Goal: Task Accomplishment & Management: Use online tool/utility

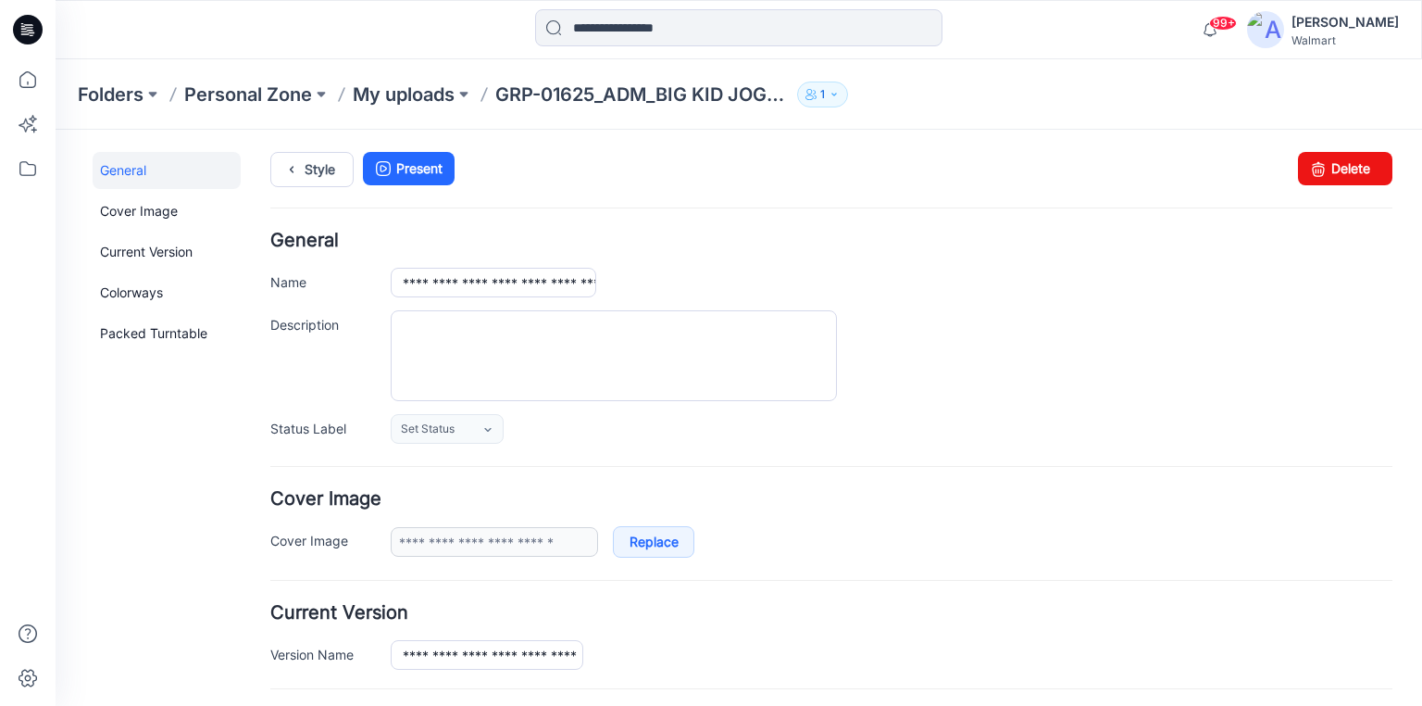
click at [26, 22] on icon at bounding box center [28, 30] width 30 height 30
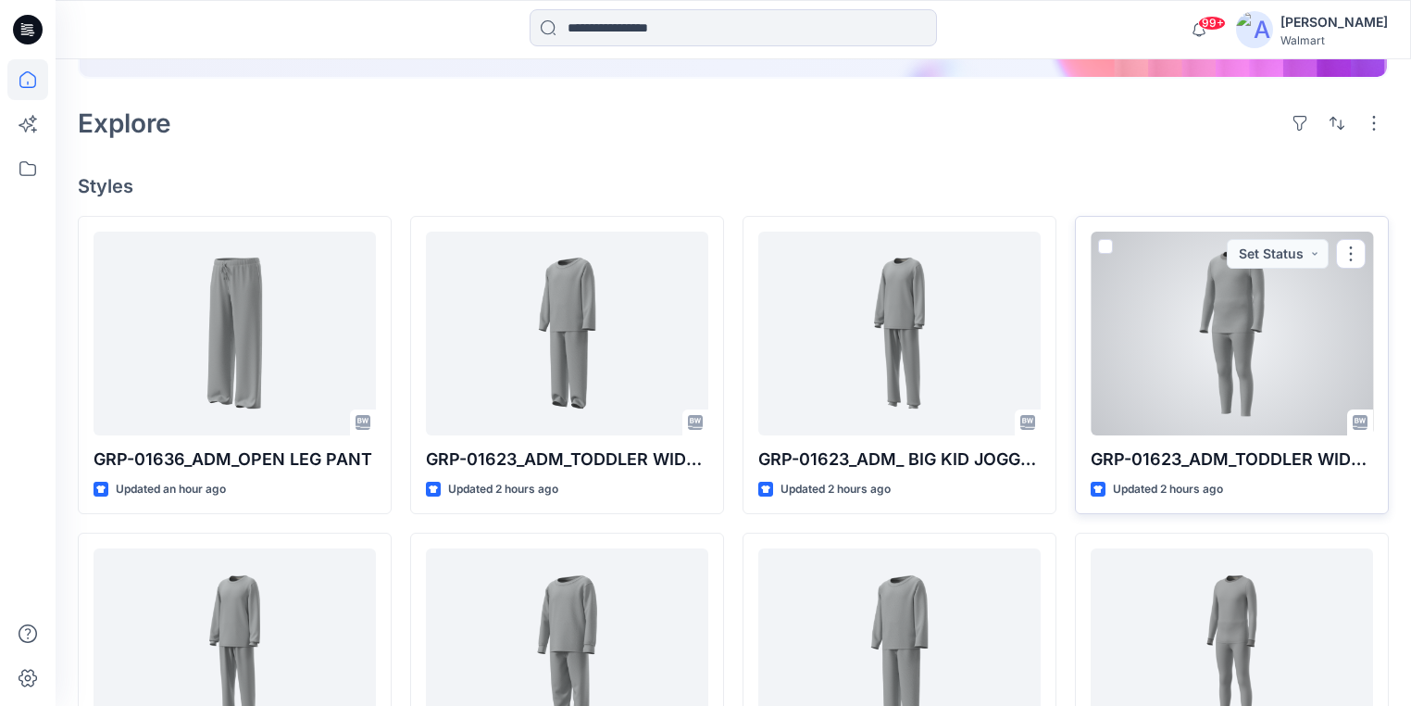
scroll to position [612, 0]
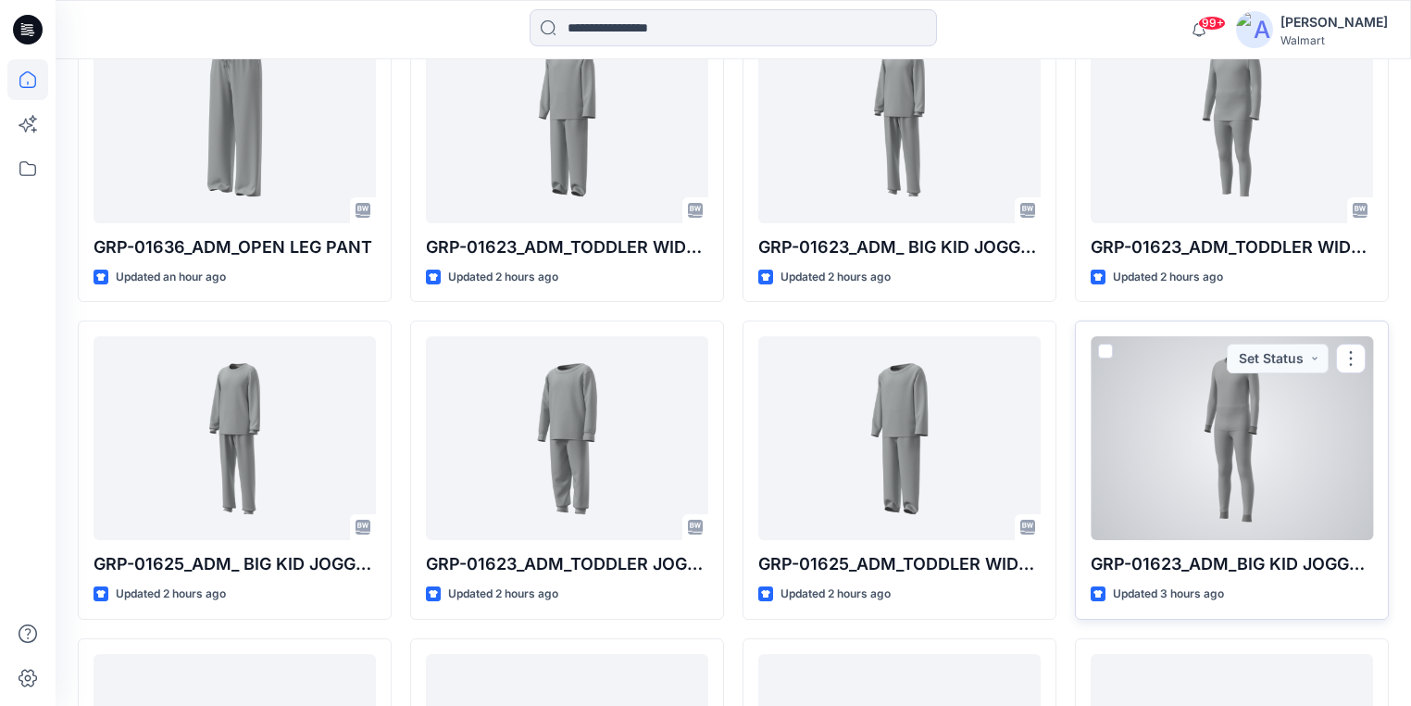
click at [1170, 431] on div at bounding box center [1232, 438] width 282 height 204
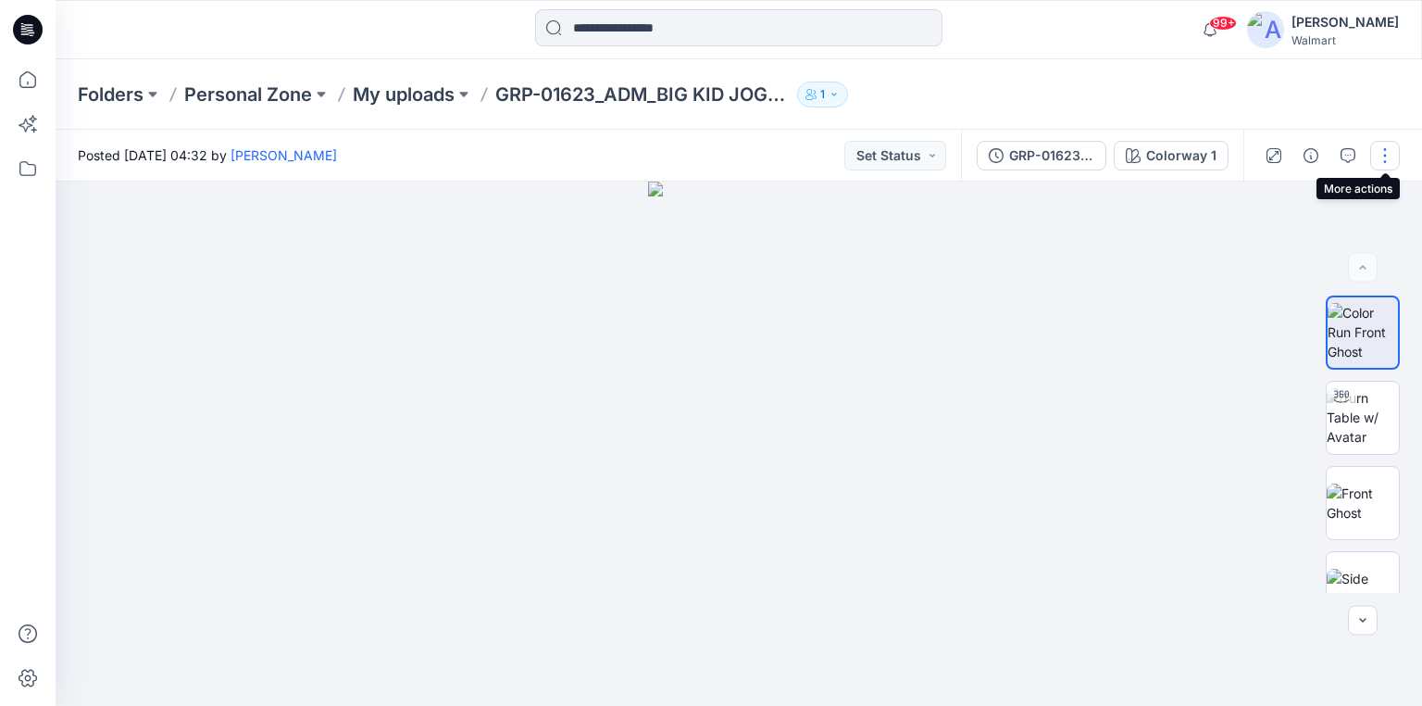
click at [1393, 155] on button "button" at bounding box center [1386, 156] width 30 height 30
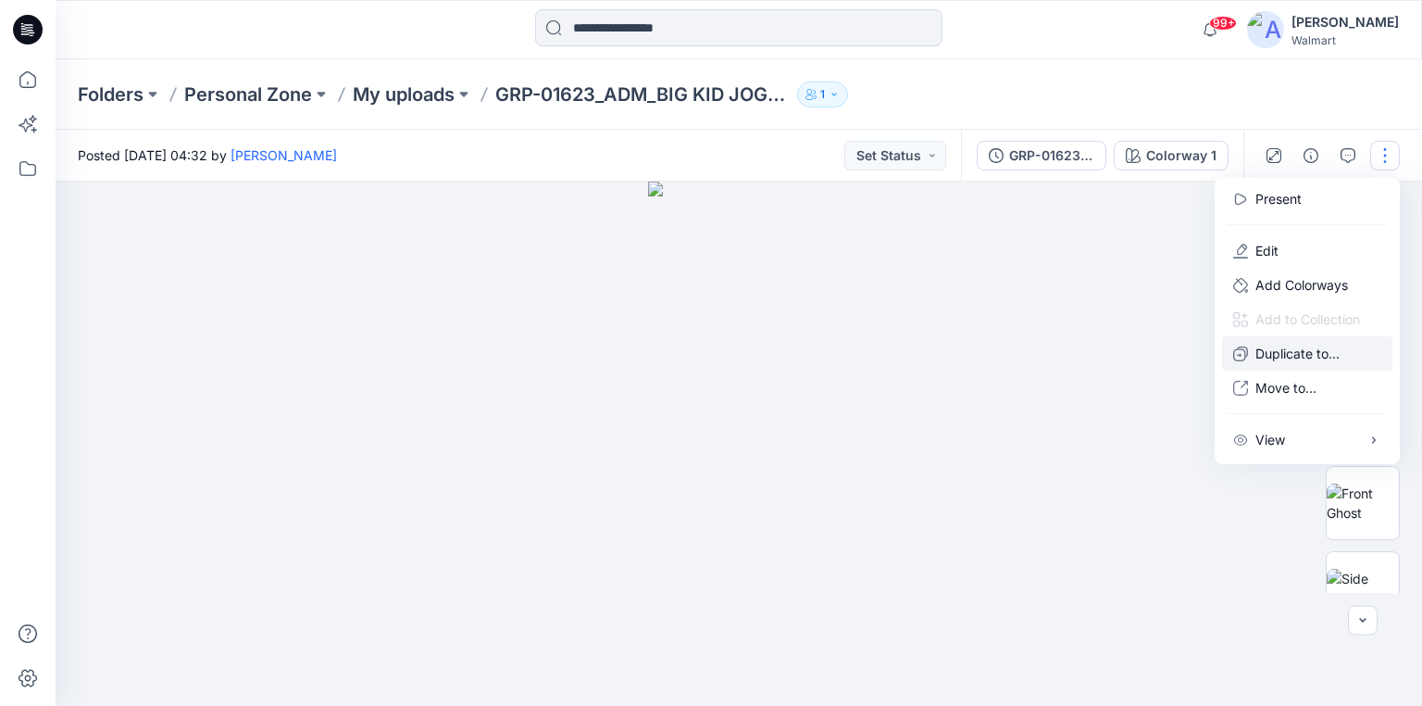
click at [1285, 344] on p "Duplicate to..." at bounding box center [1298, 353] width 84 height 19
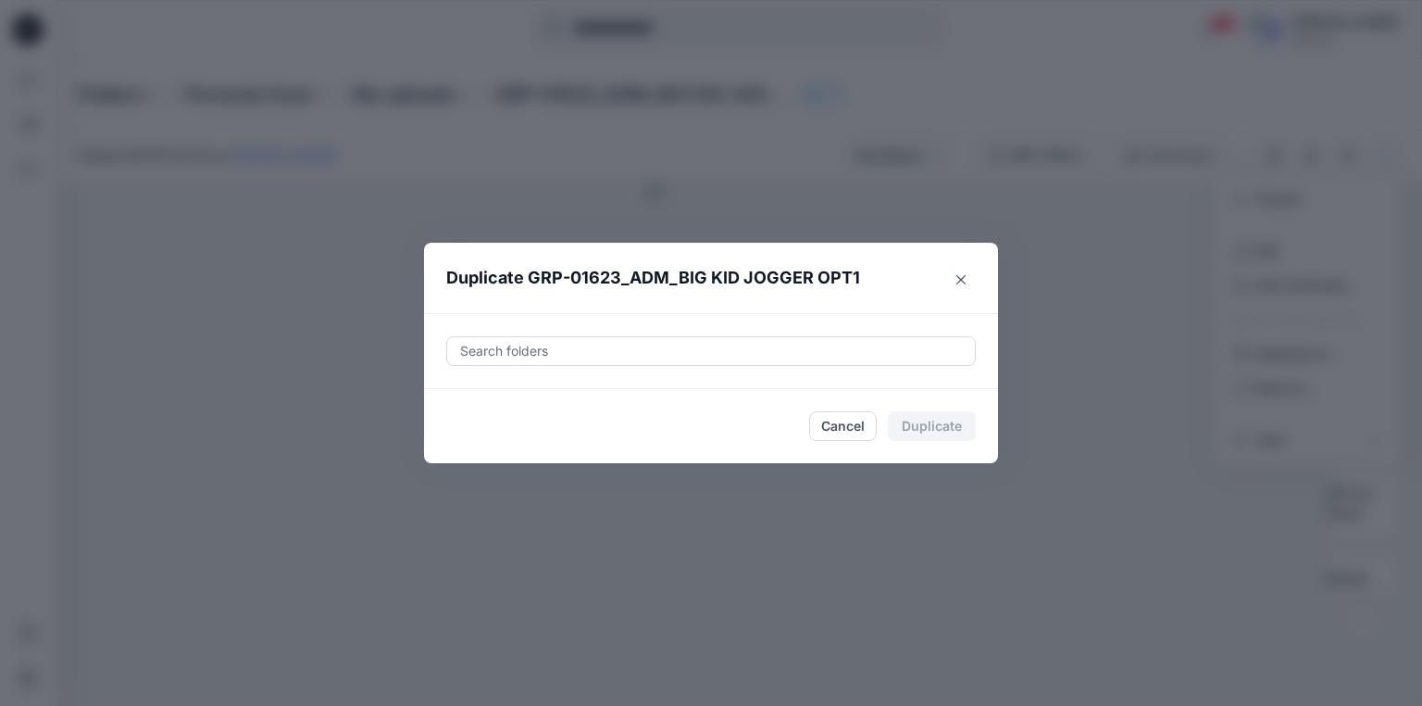
click at [591, 336] on div "Search folders" at bounding box center [711, 351] width 530 height 30
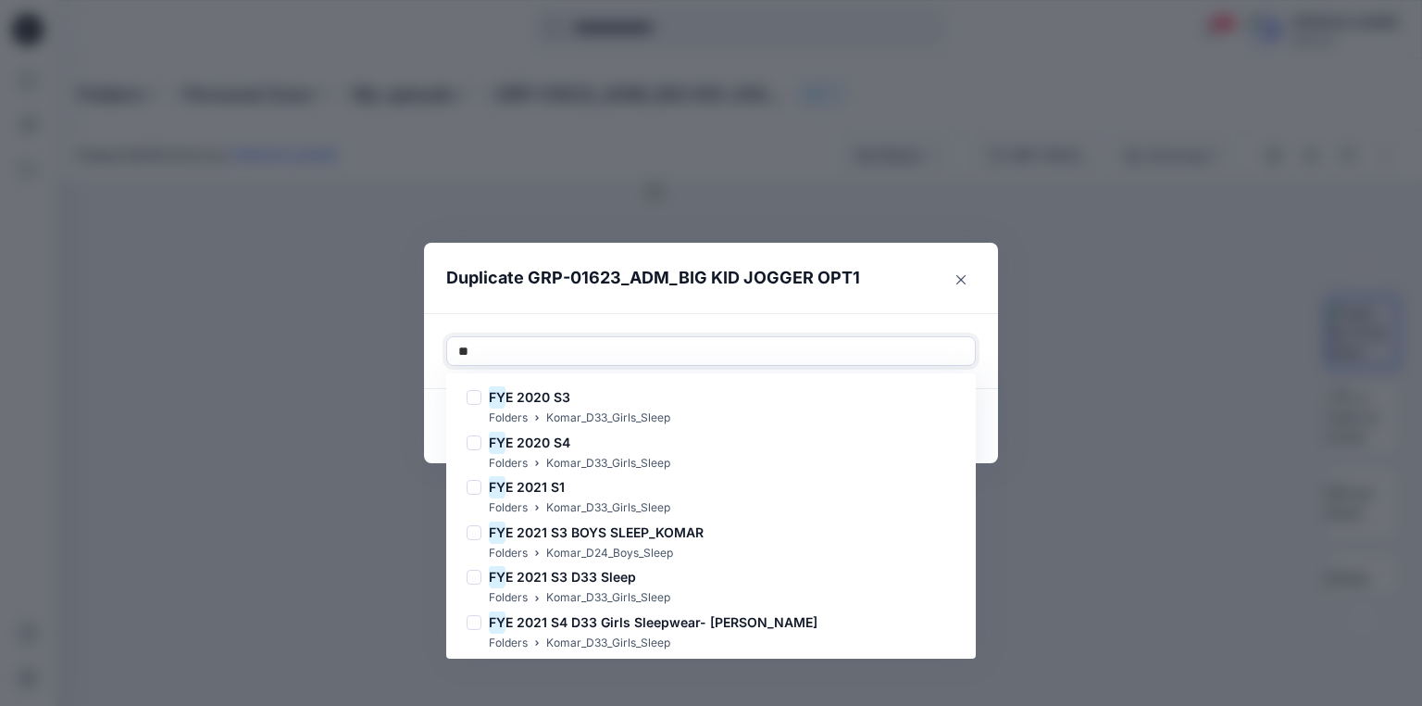
type input "***"
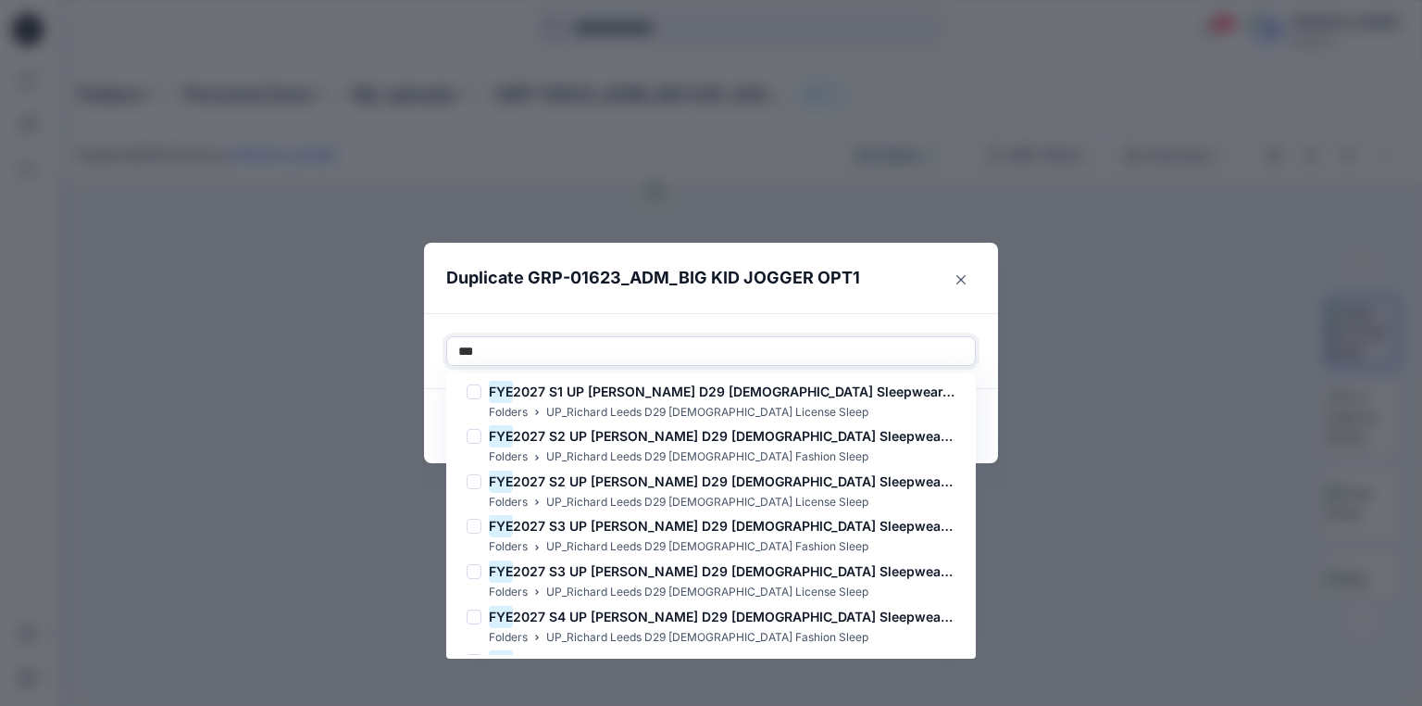
scroll to position [4917, 0]
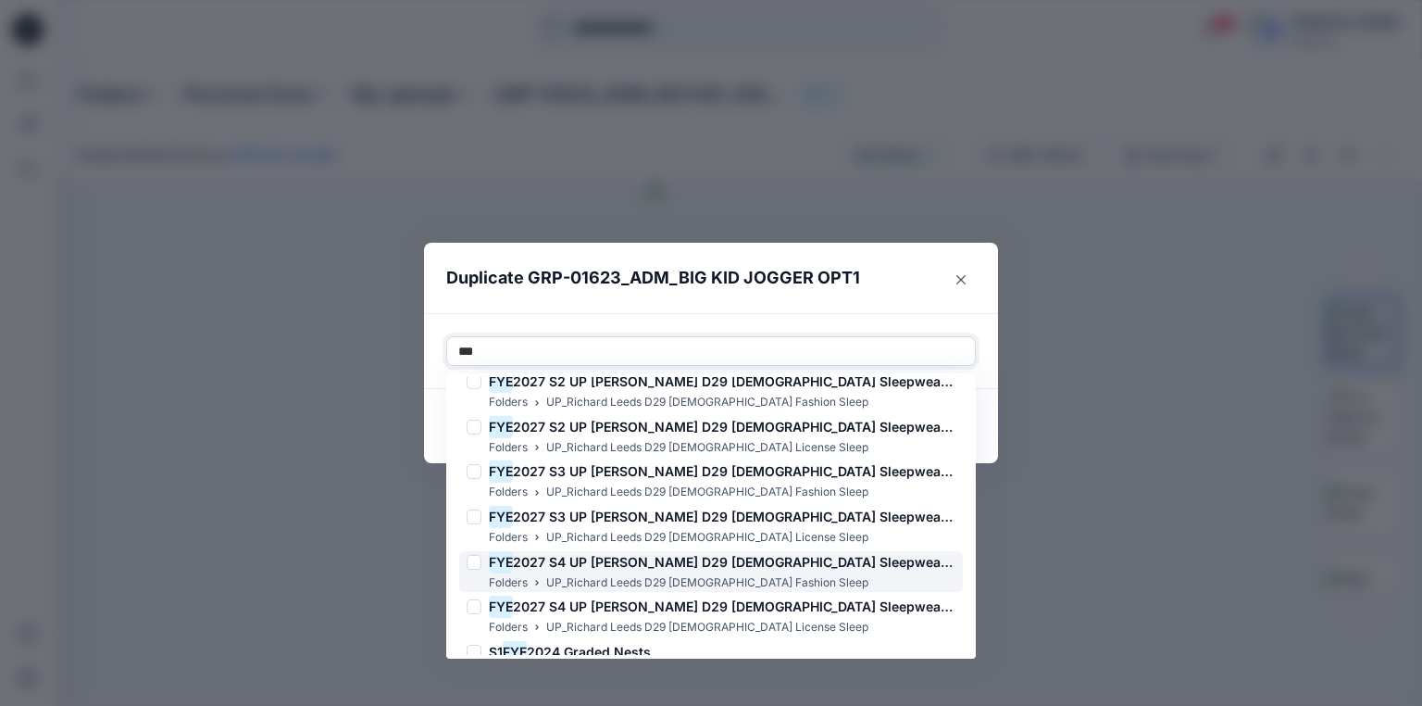
click at [708, 567] on span "2027 S4 UP [PERSON_NAME] D29 [DEMOGRAPHIC_DATA] Sleepwear-fashion." at bounding box center [758, 562] width 491 height 16
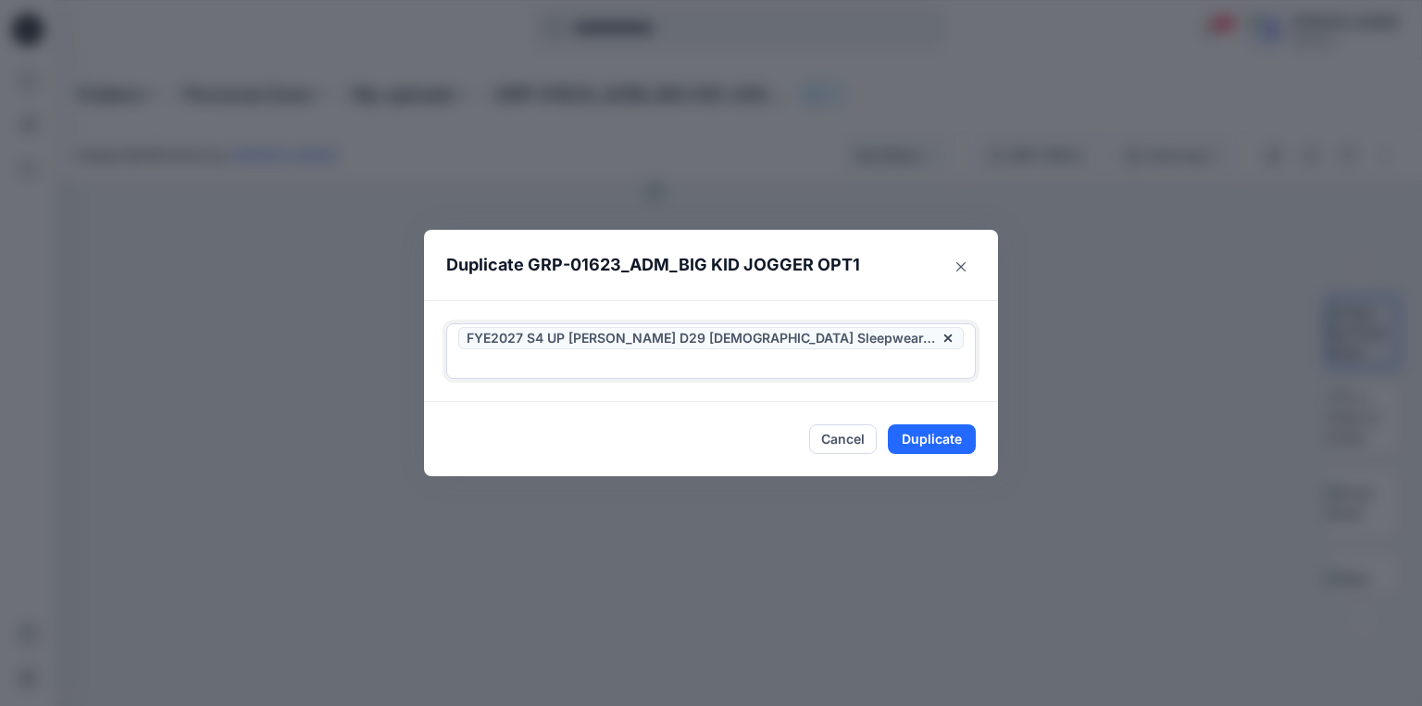
click at [930, 353] on div at bounding box center [711, 364] width 506 height 22
click at [918, 426] on button "Duplicate" at bounding box center [932, 439] width 88 height 30
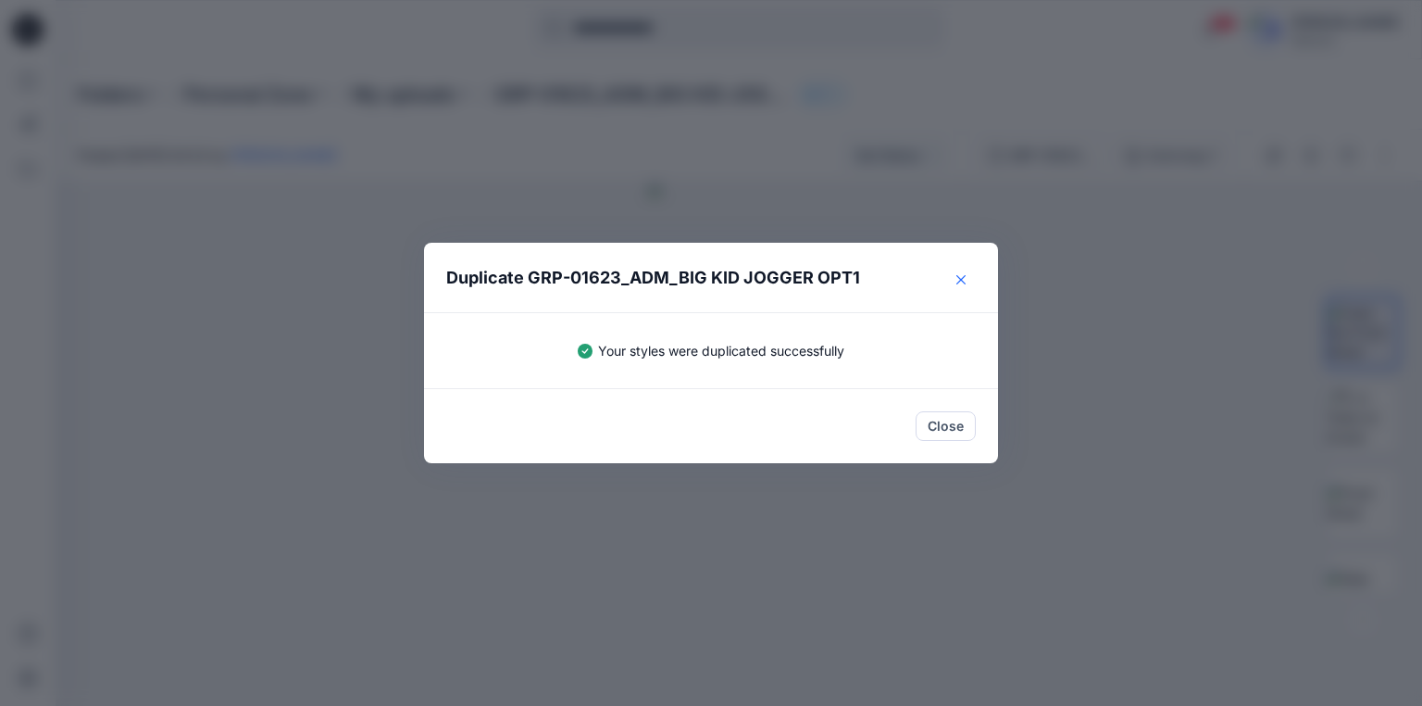
click at [957, 277] on icon "Close" at bounding box center [961, 279] width 9 height 9
